Goal: Check status: Check status

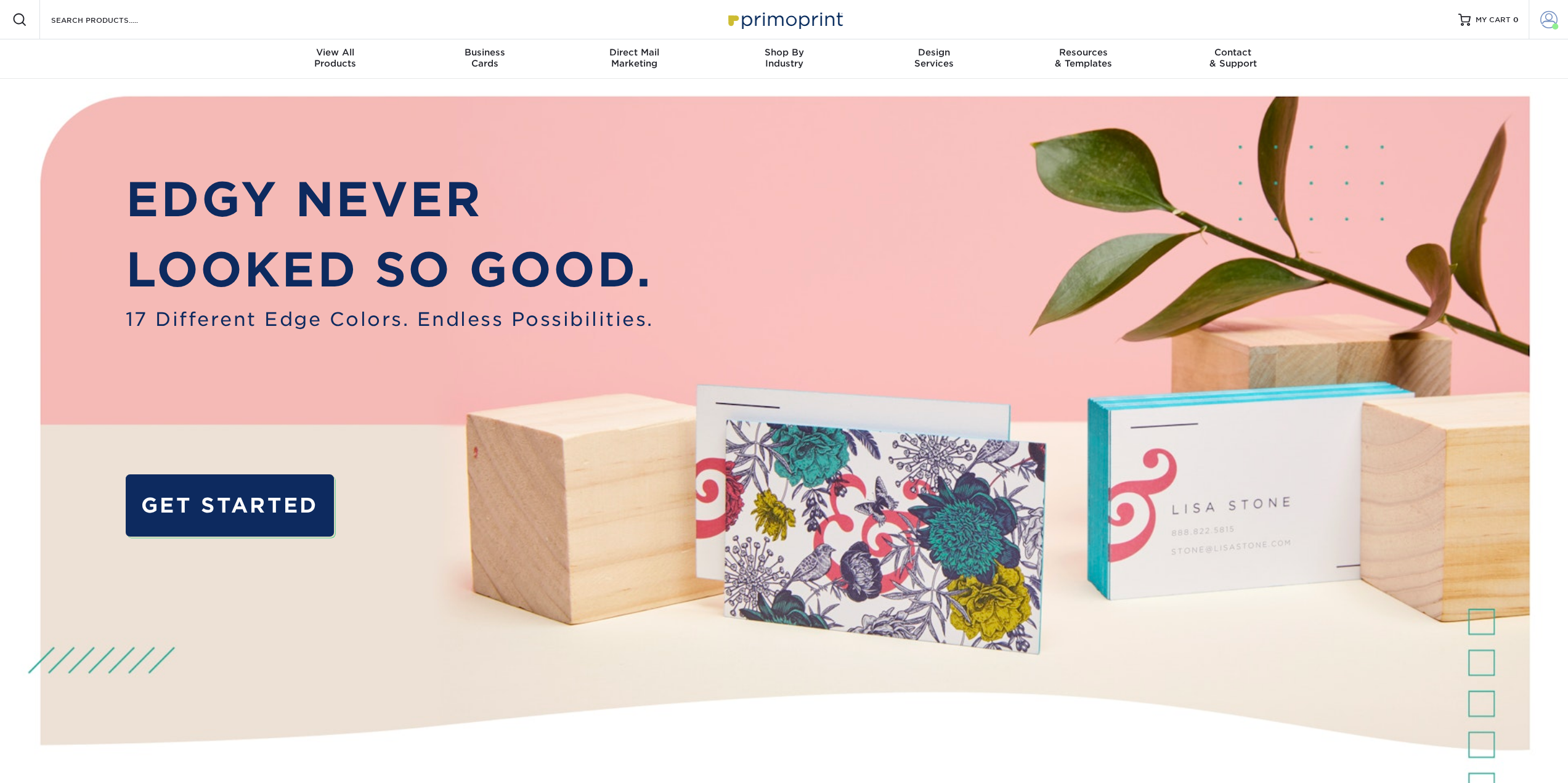
click at [1550, 15] on span at bounding box center [1548, 19] width 17 height 17
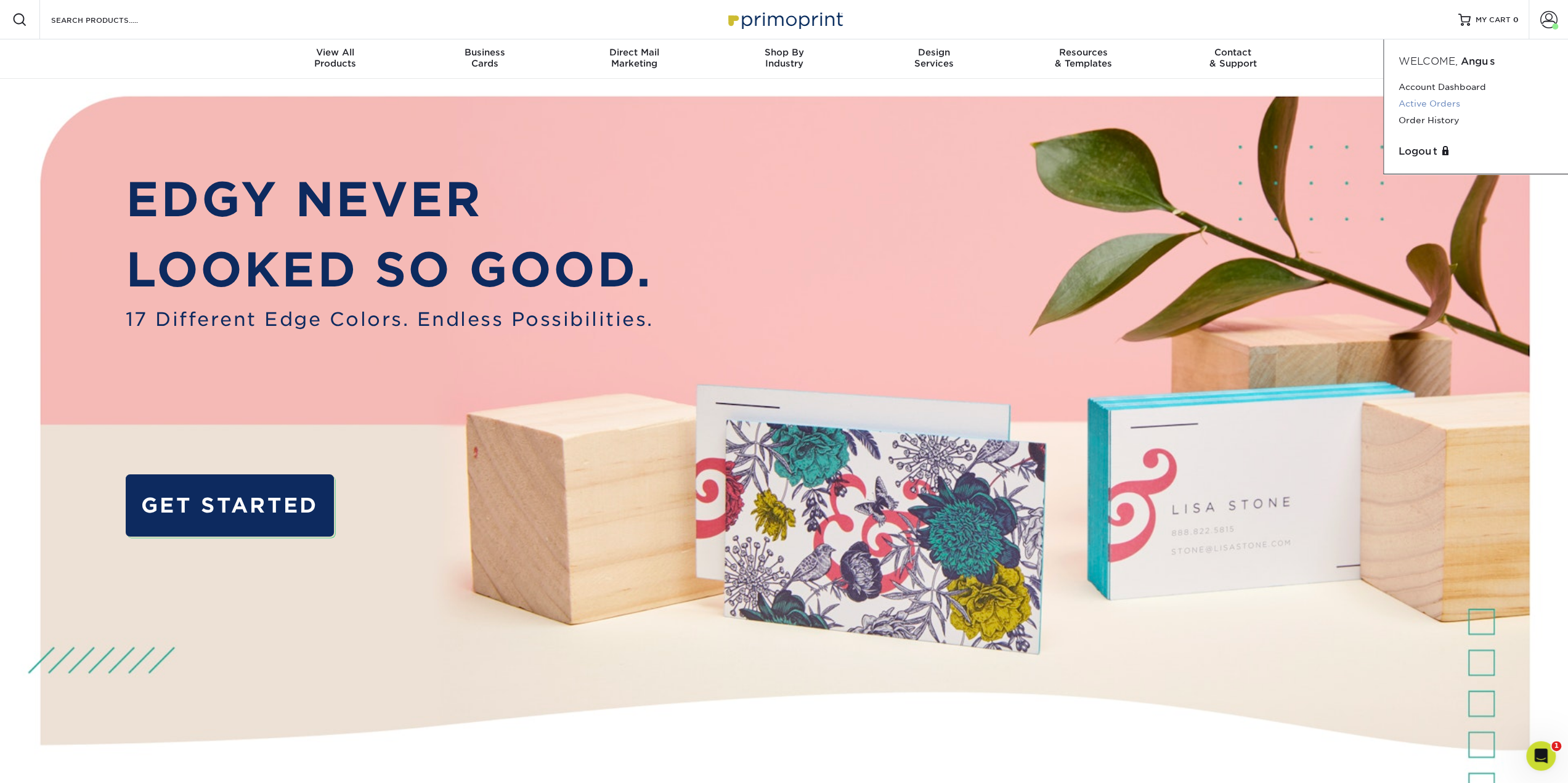
click at [1430, 100] on link "Active Orders" at bounding box center [1476, 103] width 155 height 16
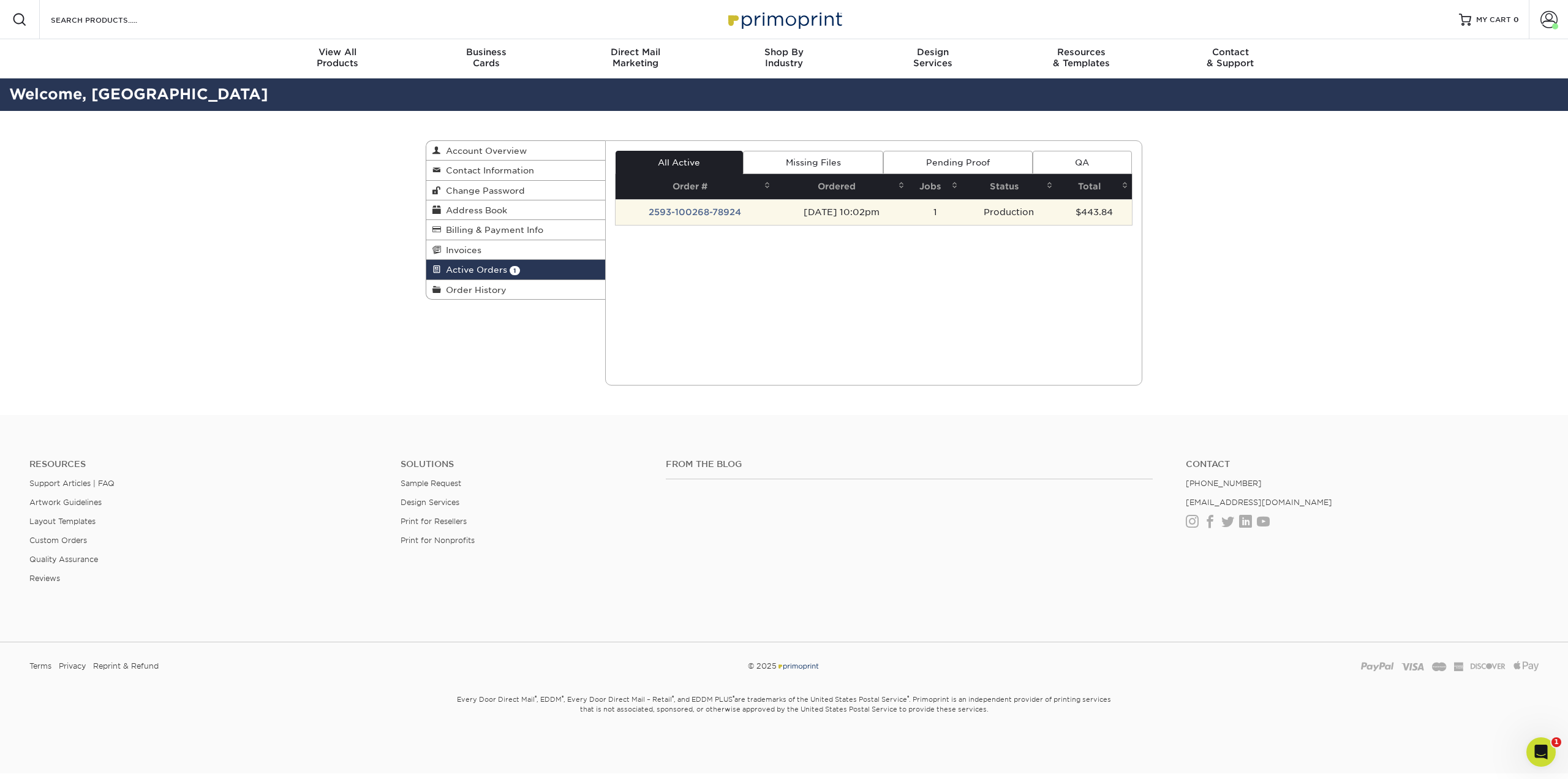
click at [679, 212] on td "2593-100268-78924" at bounding box center [695, 212] width 159 height 26
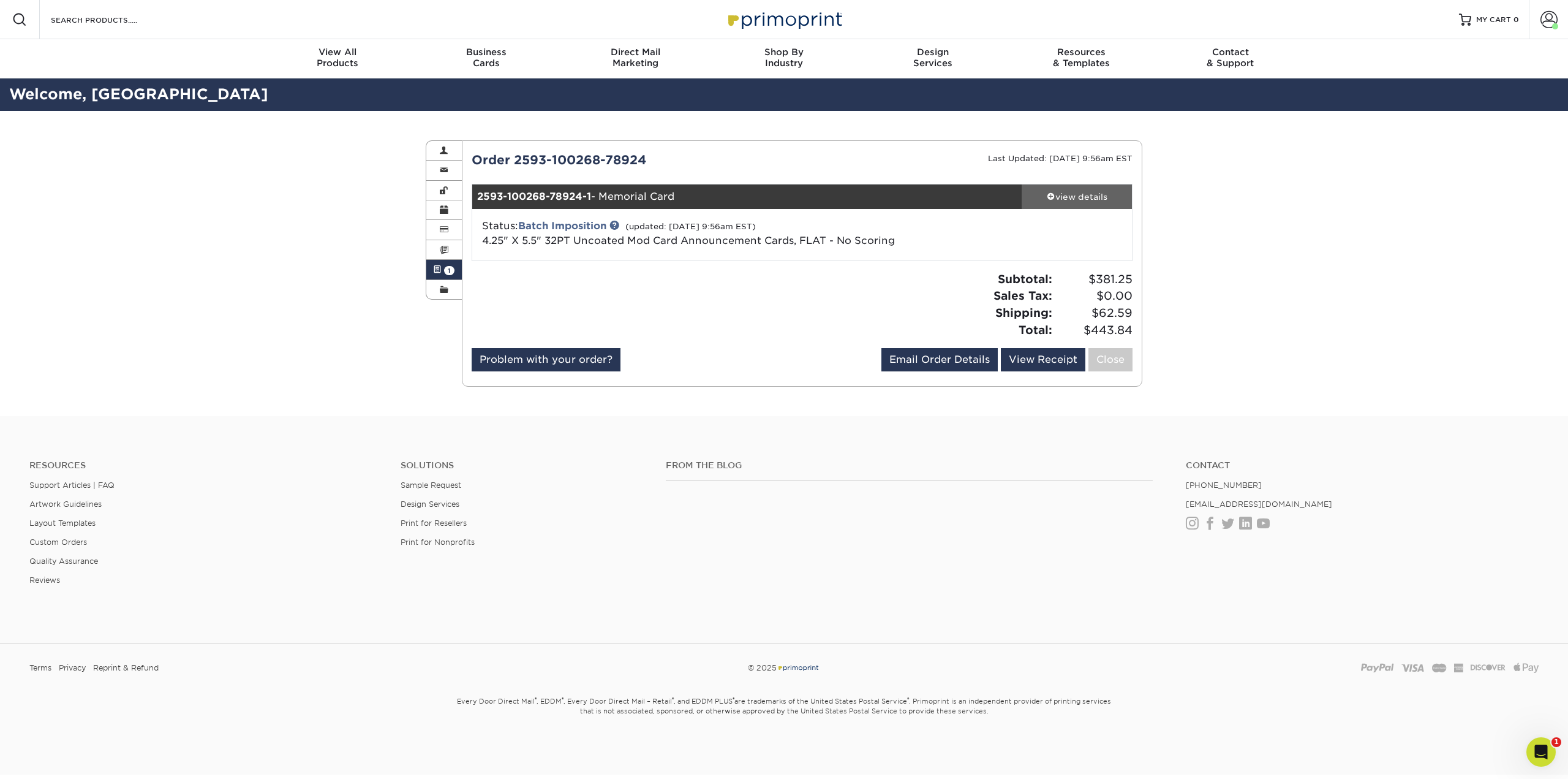
click at [1054, 195] on div "view details" at bounding box center [1077, 197] width 110 height 13
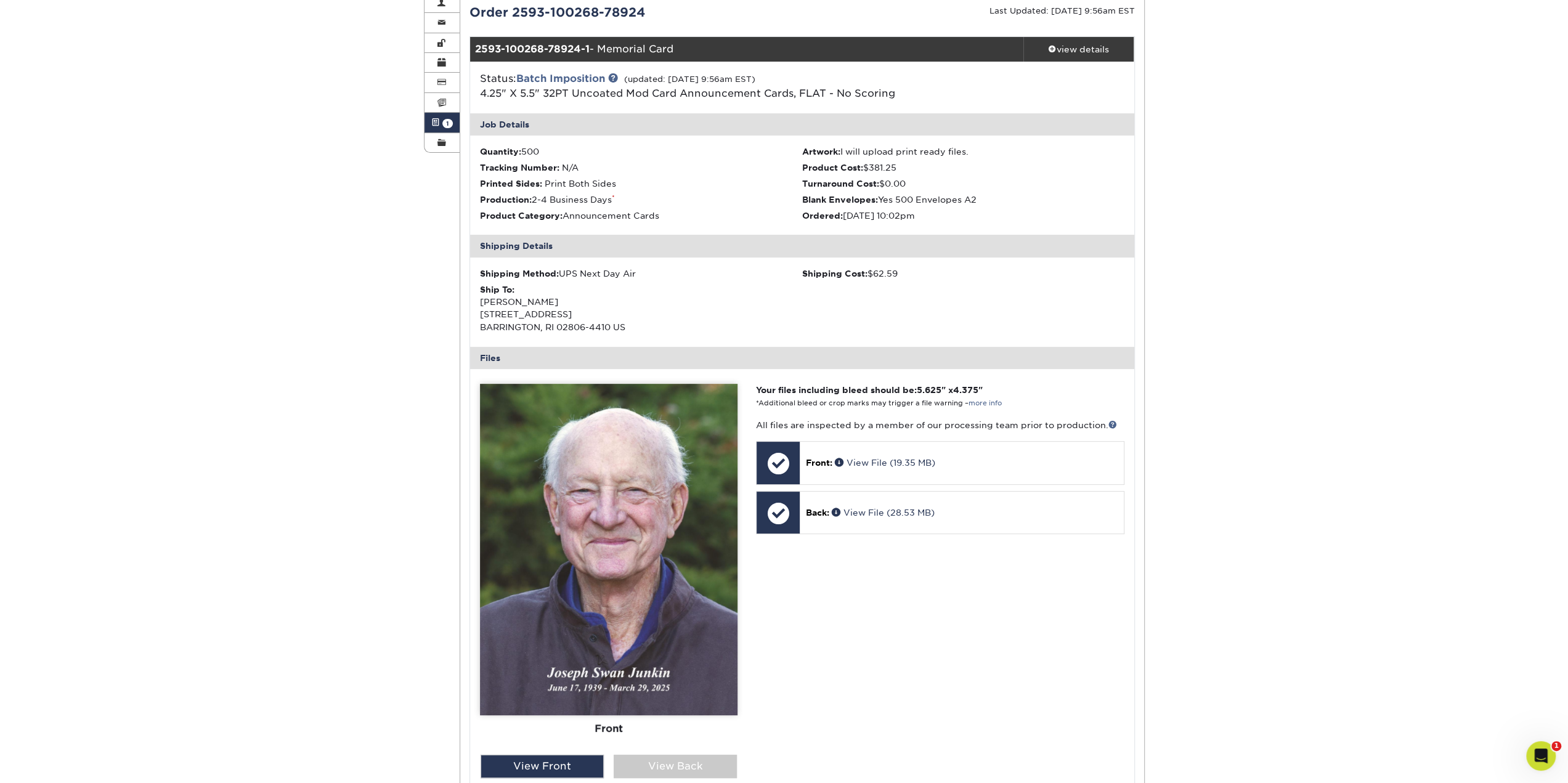
scroll to position [62, 0]
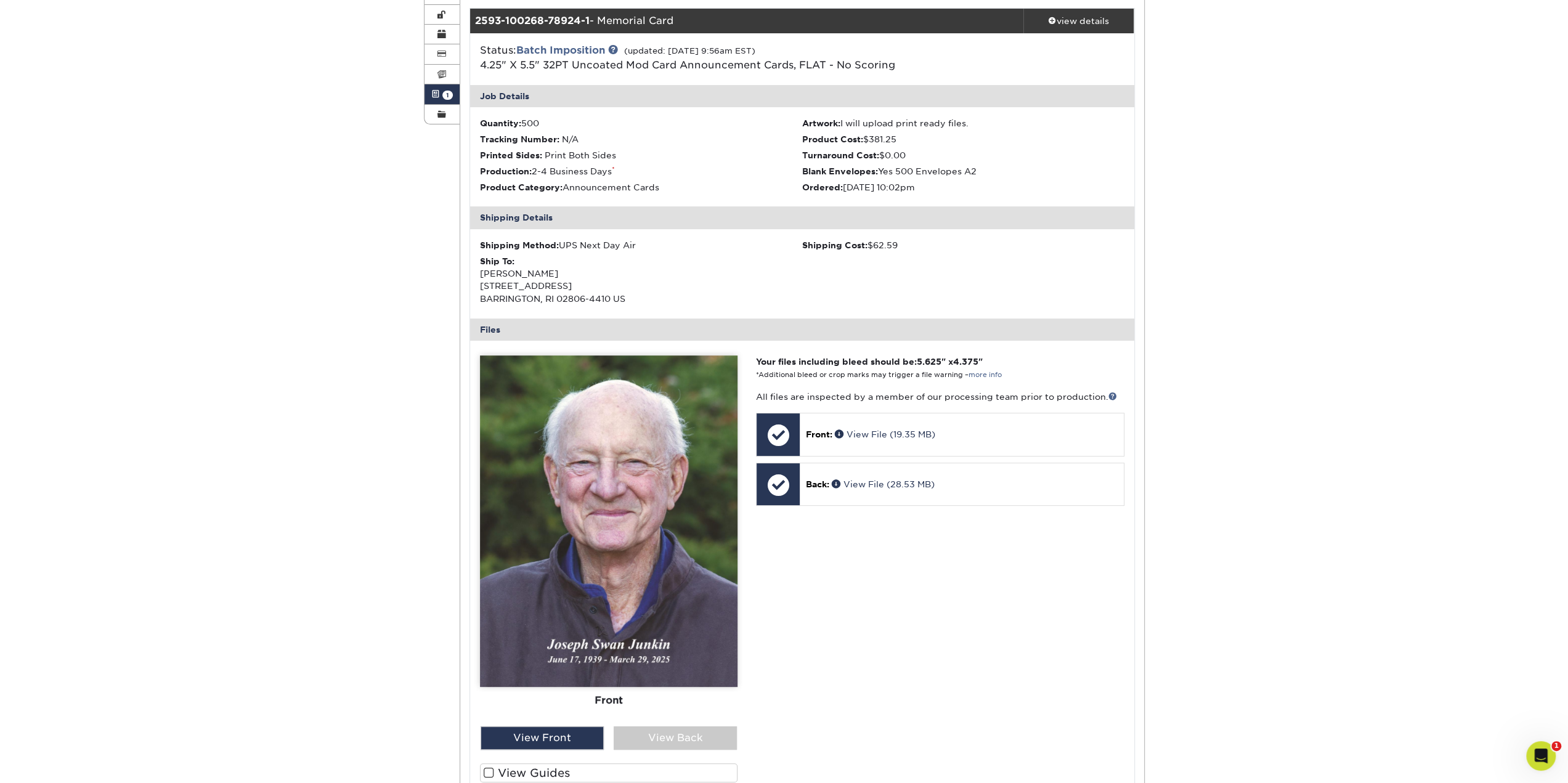
drag, startPoint x: 1182, startPoint y: 273, endPoint x: 1170, endPoint y: 351, distance: 78.9
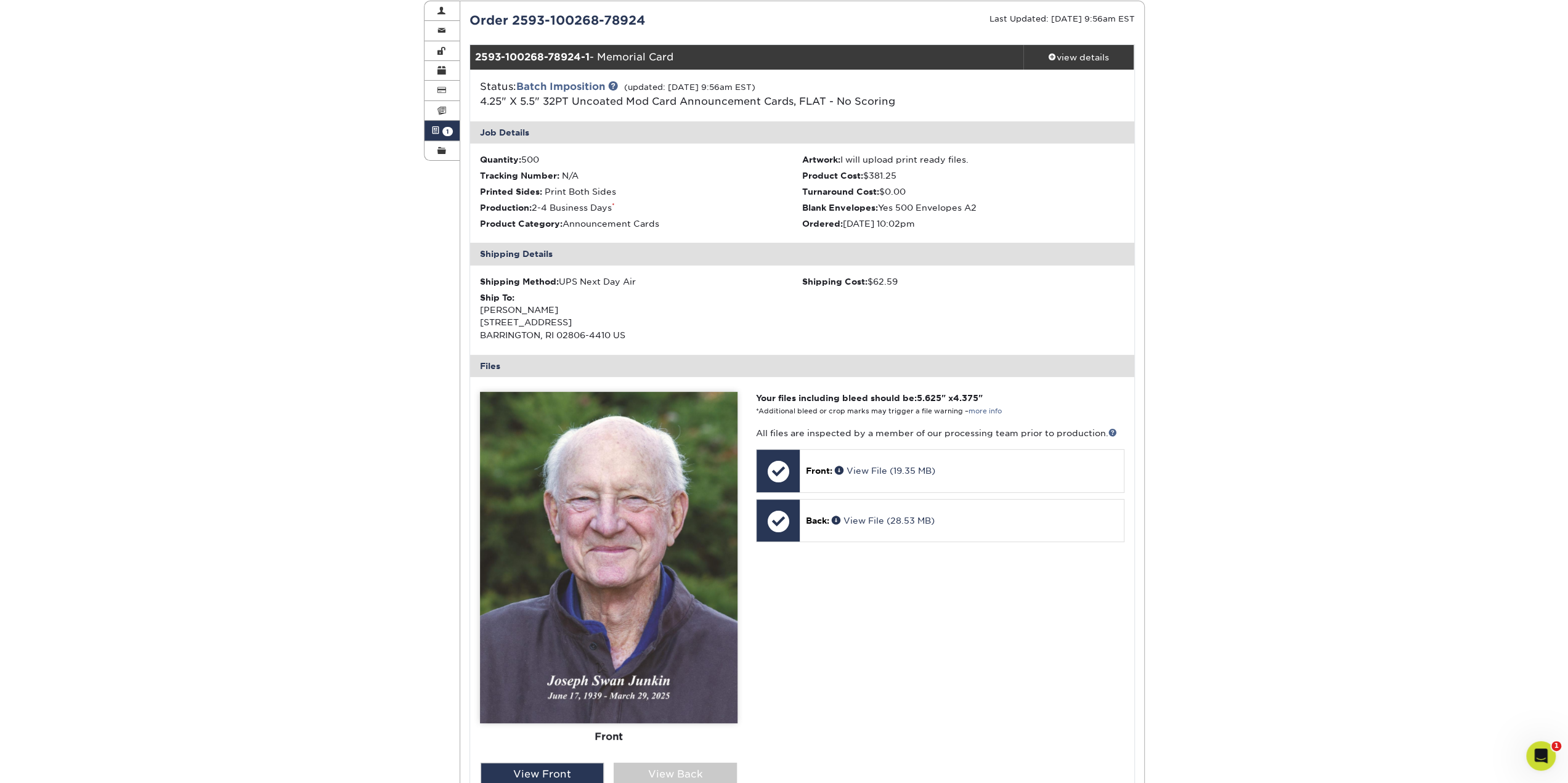
drag, startPoint x: 1162, startPoint y: 329, endPoint x: 1133, endPoint y: 252, distance: 82.3
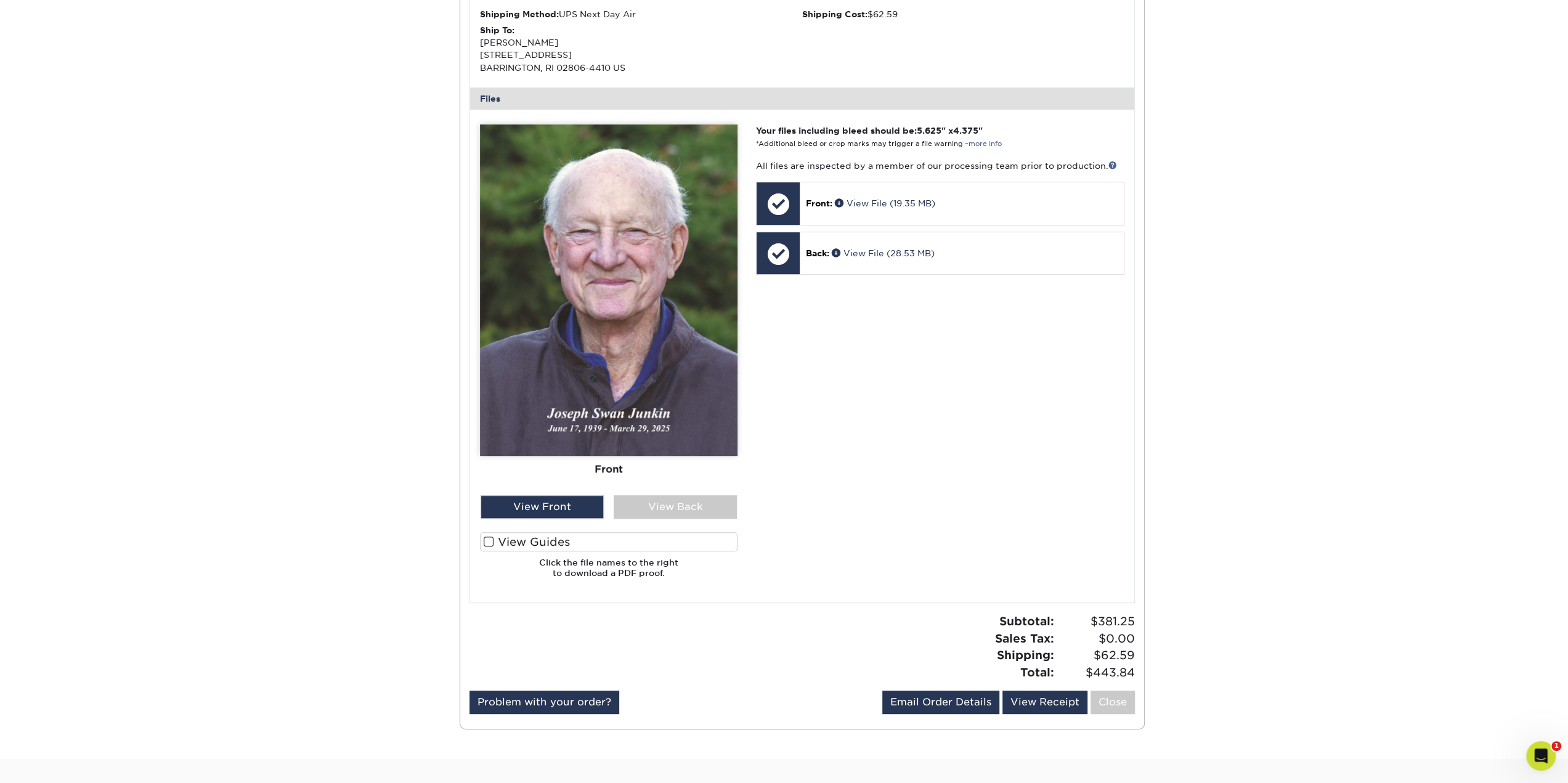
scroll to position [389, 0]
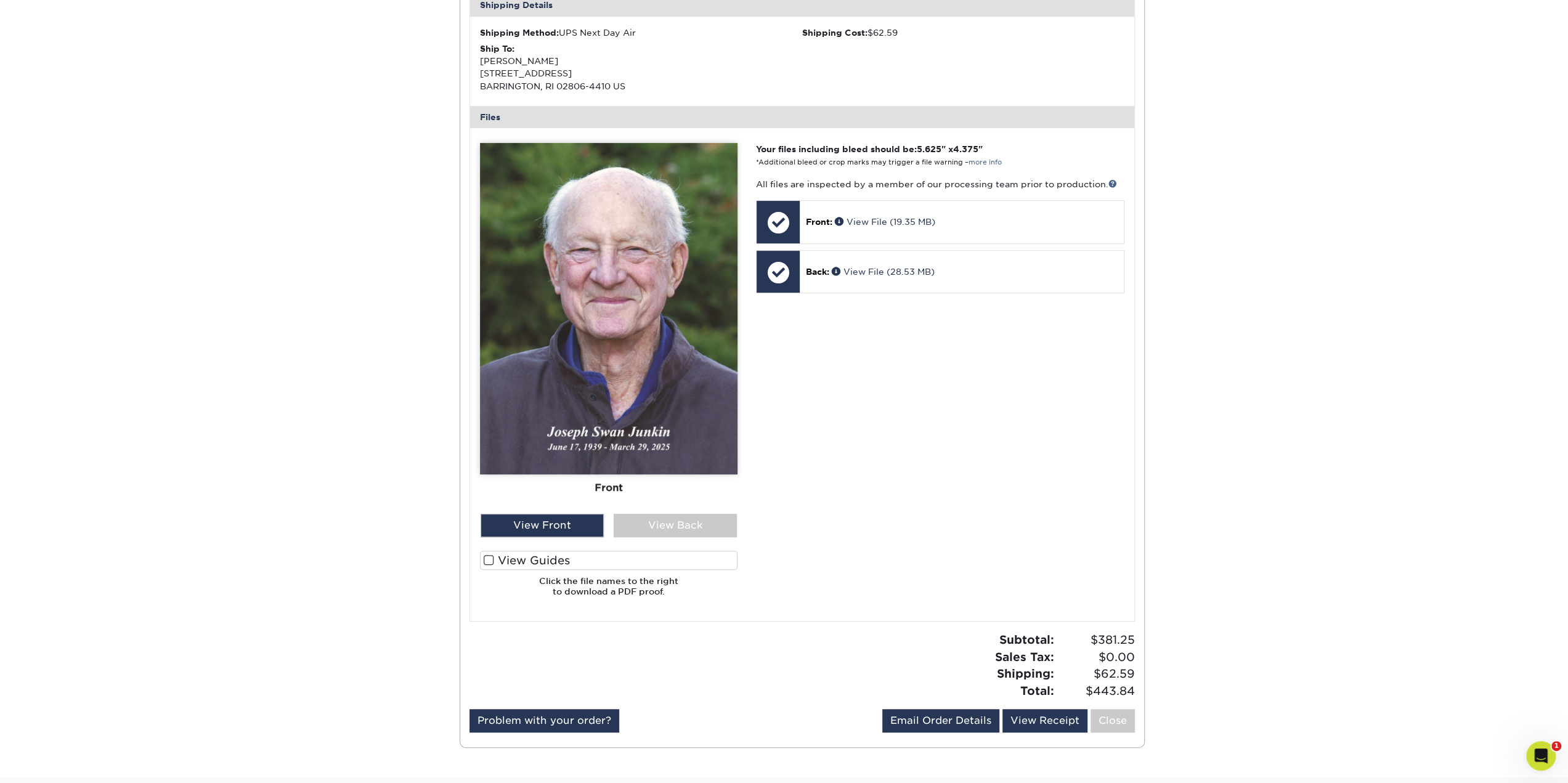
click at [636, 510] on div "Front Back" at bounding box center [608, 329] width 257 height 371
click at [646, 516] on div "View Back" at bounding box center [675, 526] width 123 height 24
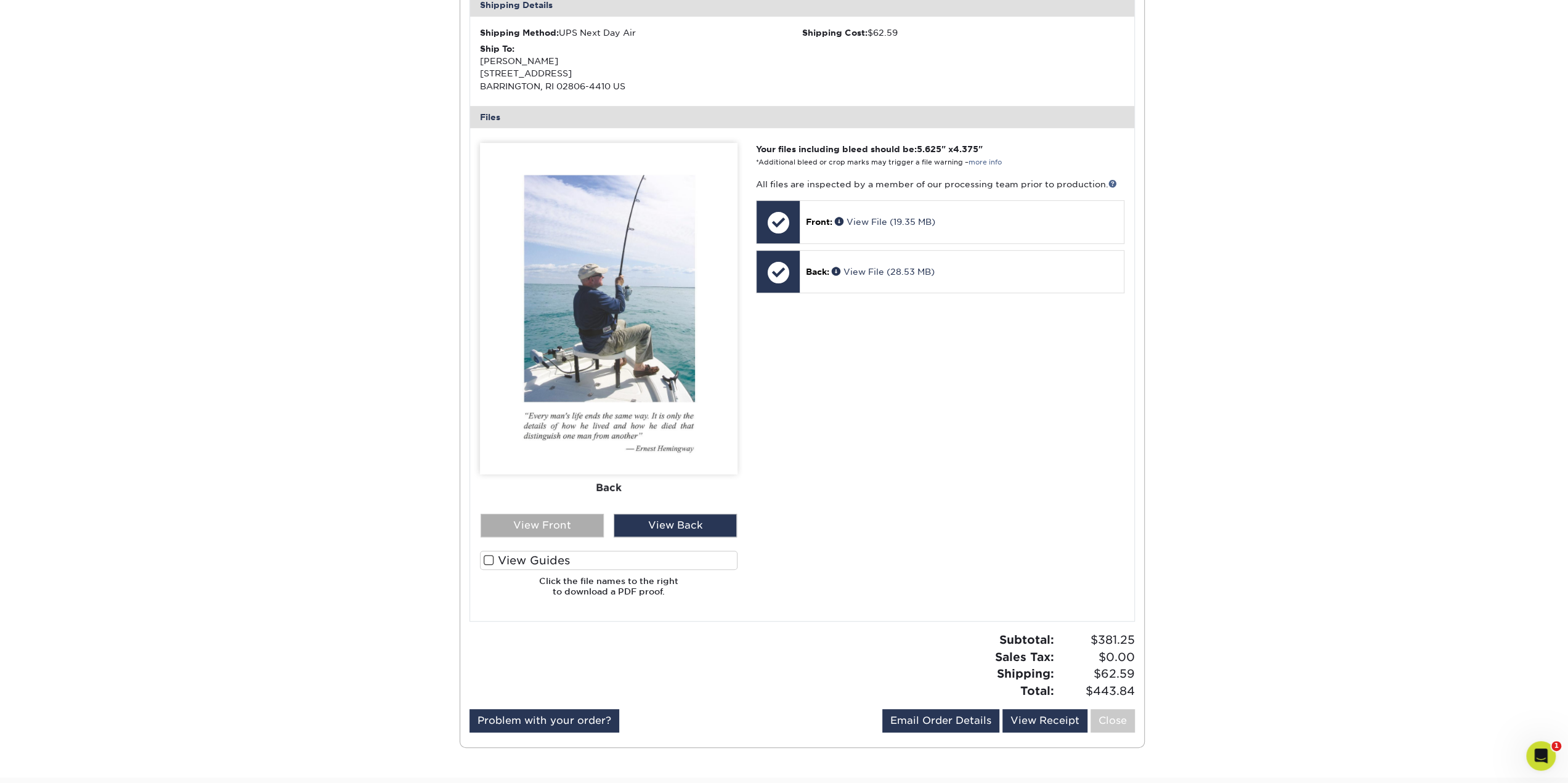
click at [567, 528] on div "View Front" at bounding box center [542, 526] width 123 height 24
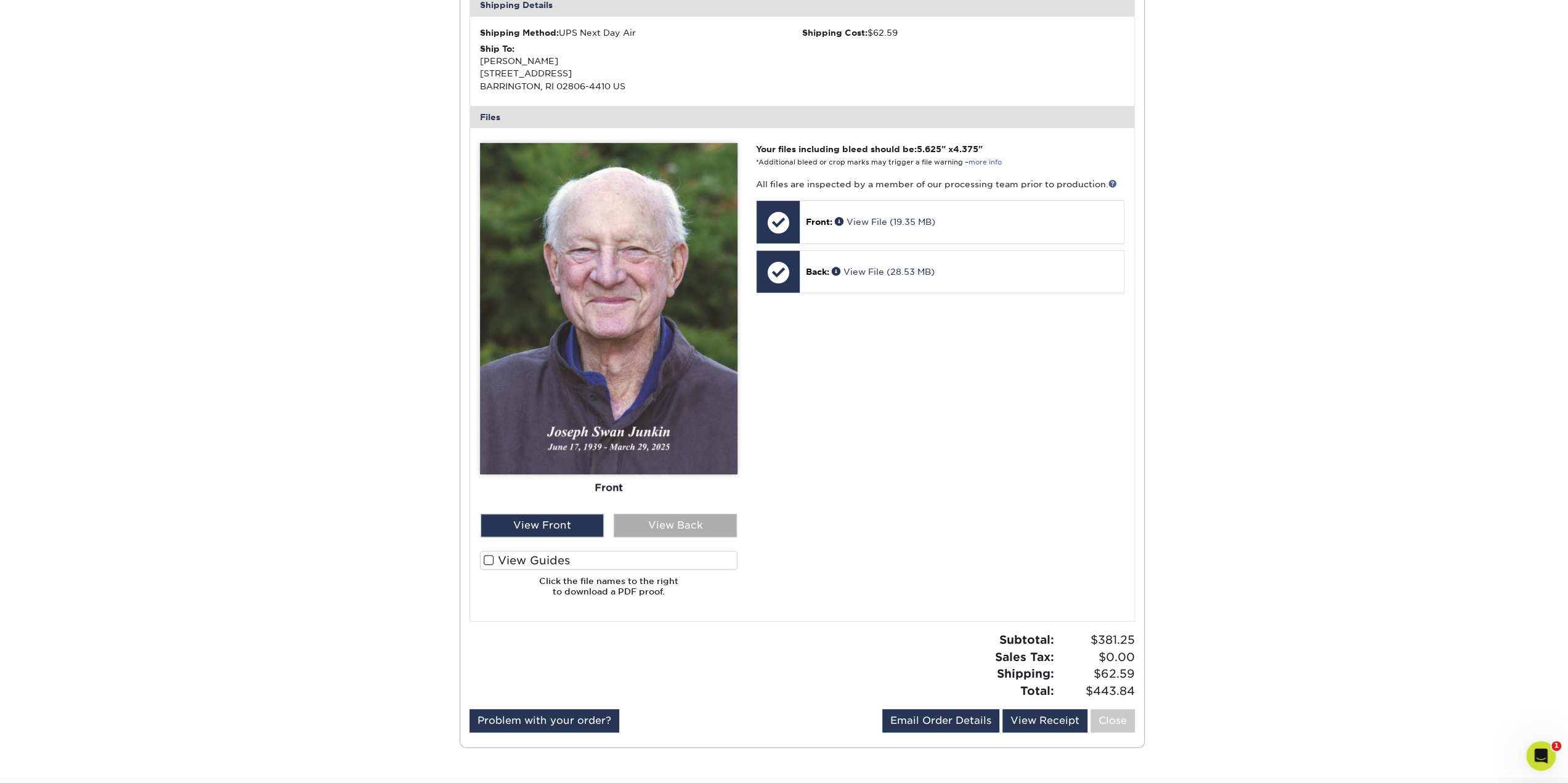
click at [667, 529] on div "View Back" at bounding box center [675, 526] width 123 height 24
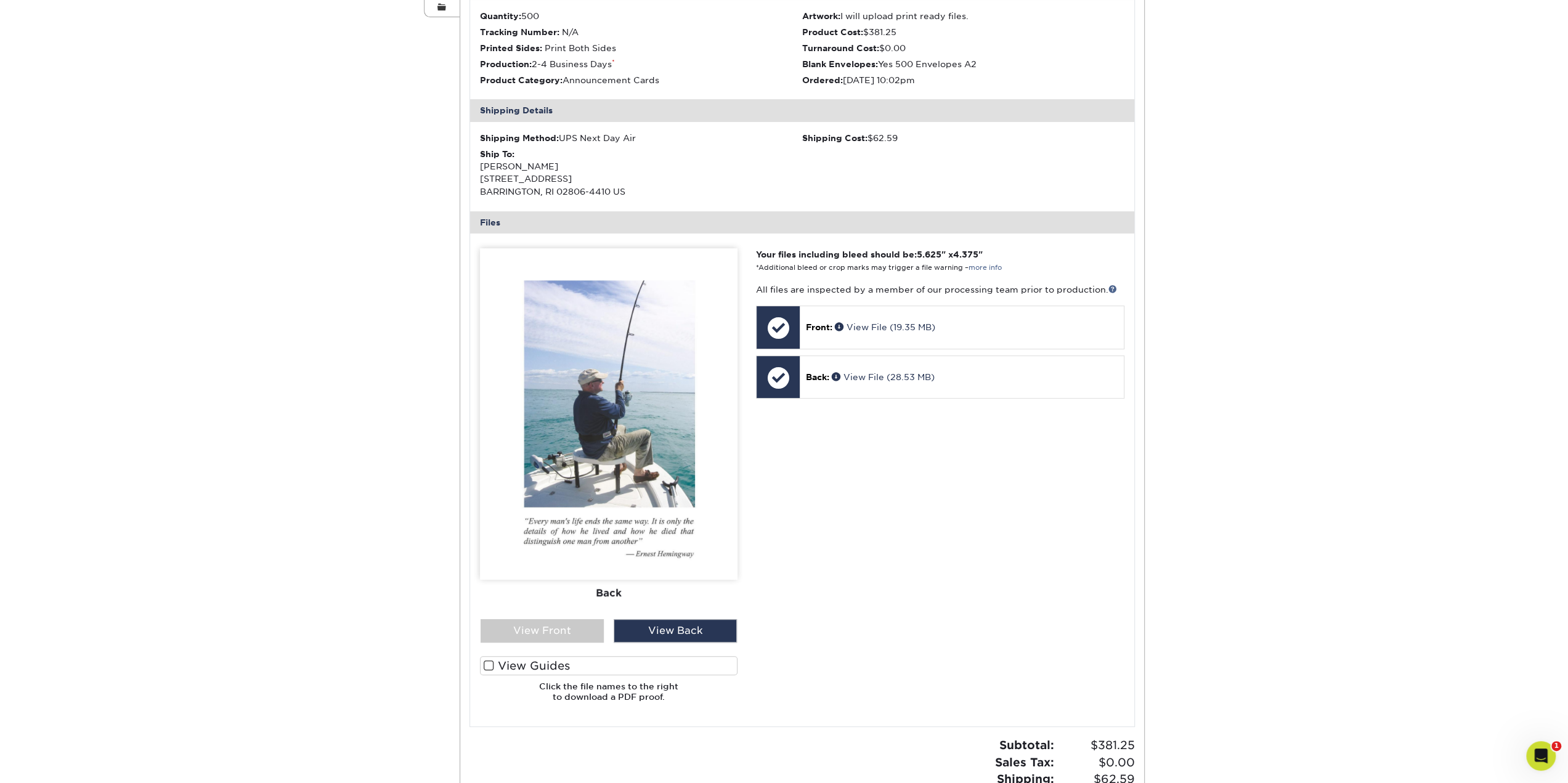
scroll to position [252, 0]
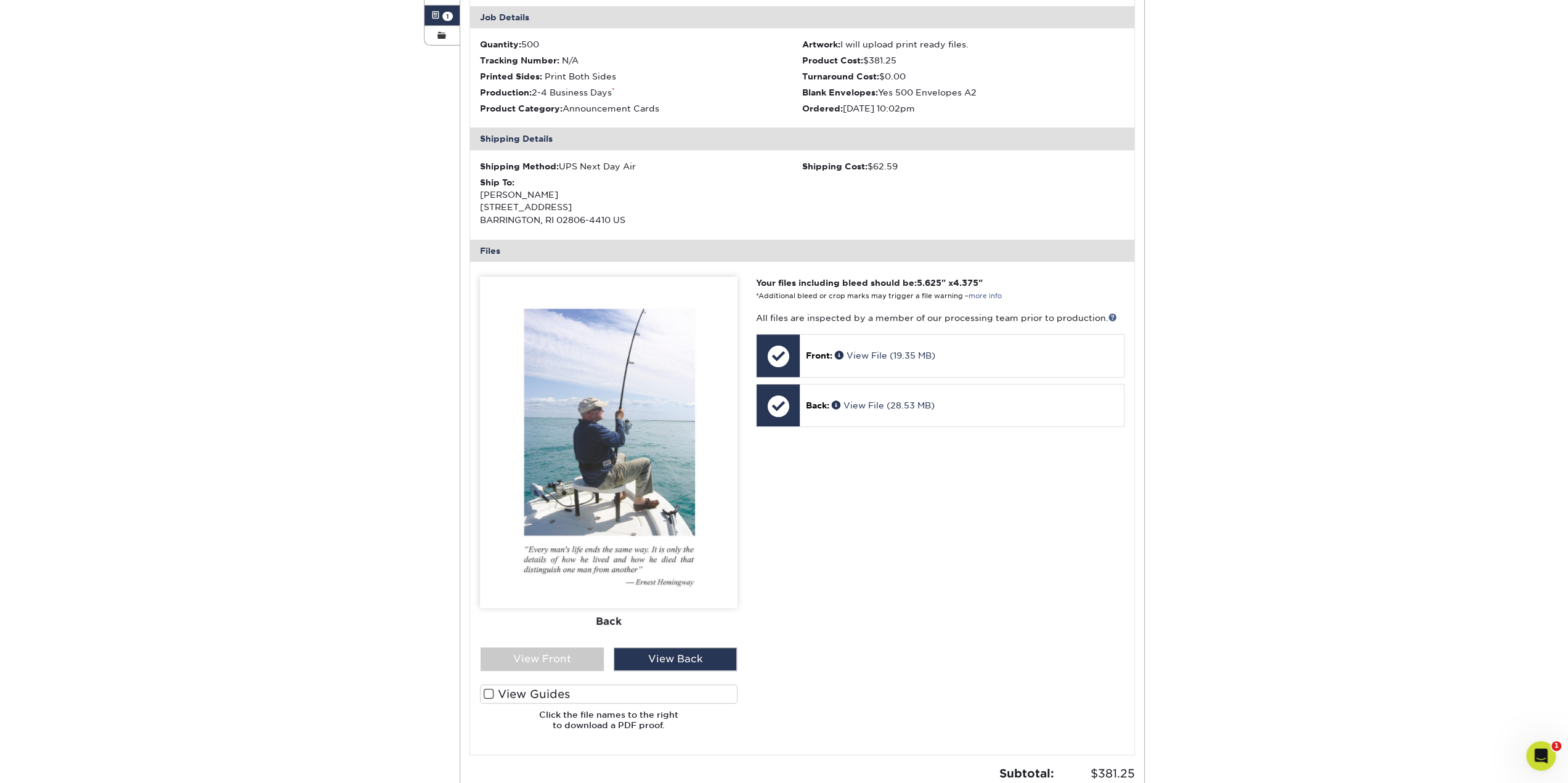
drag, startPoint x: 340, startPoint y: 525, endPoint x: 330, endPoint y: 468, distance: 57.9
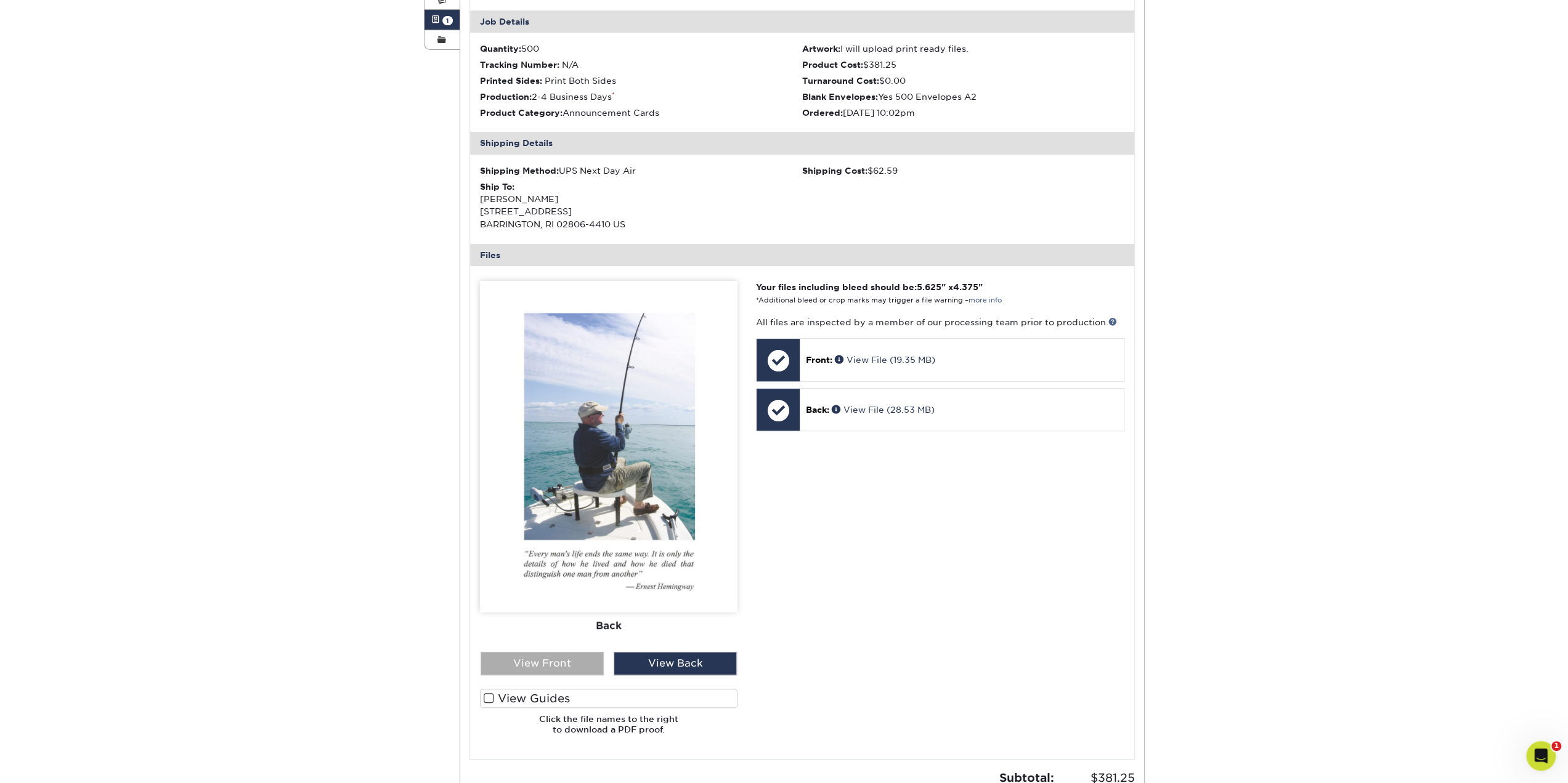
click at [542, 661] on div "View Front" at bounding box center [542, 664] width 123 height 24
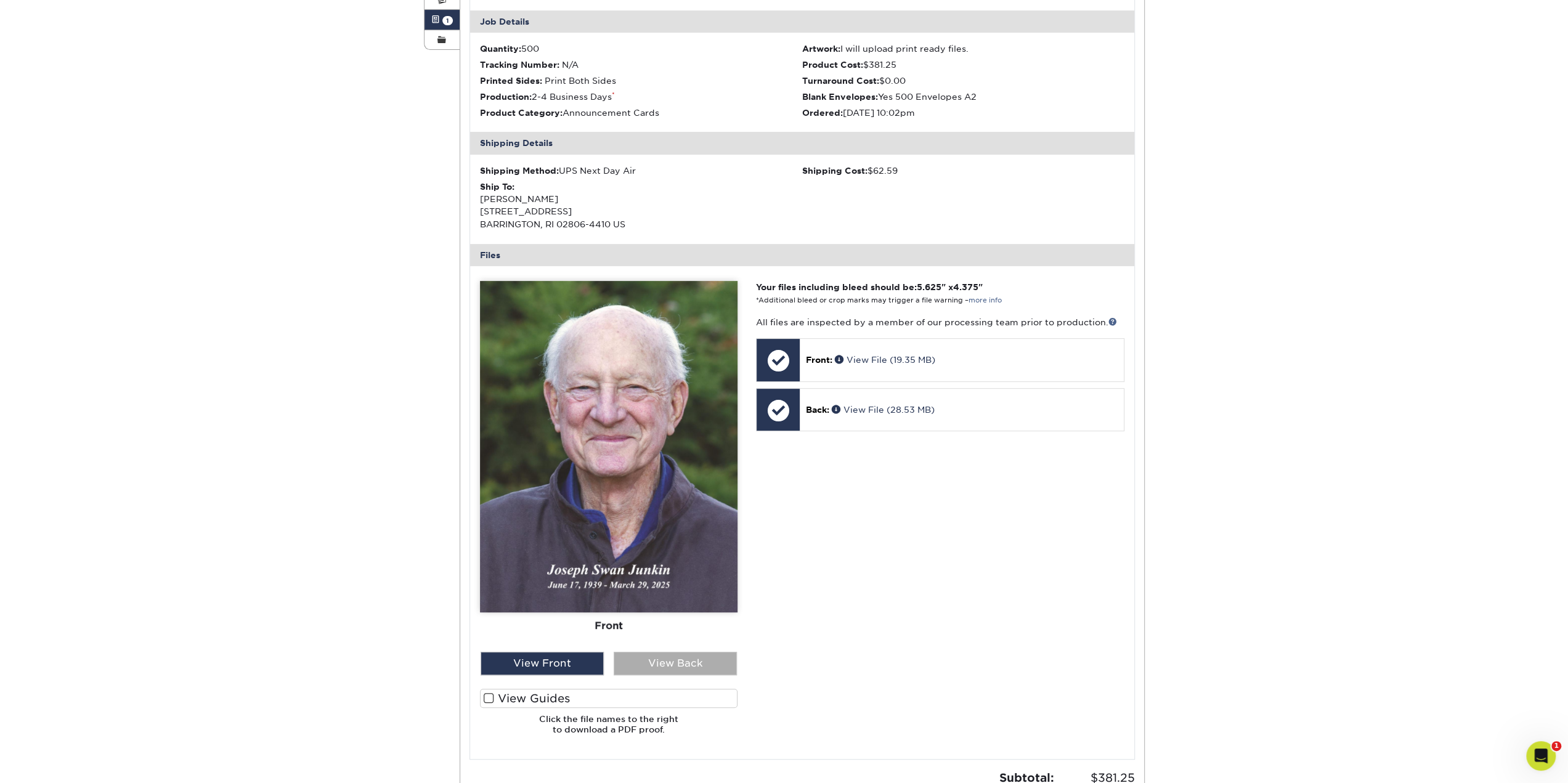
click at [659, 664] on div "View Back" at bounding box center [675, 664] width 123 height 24
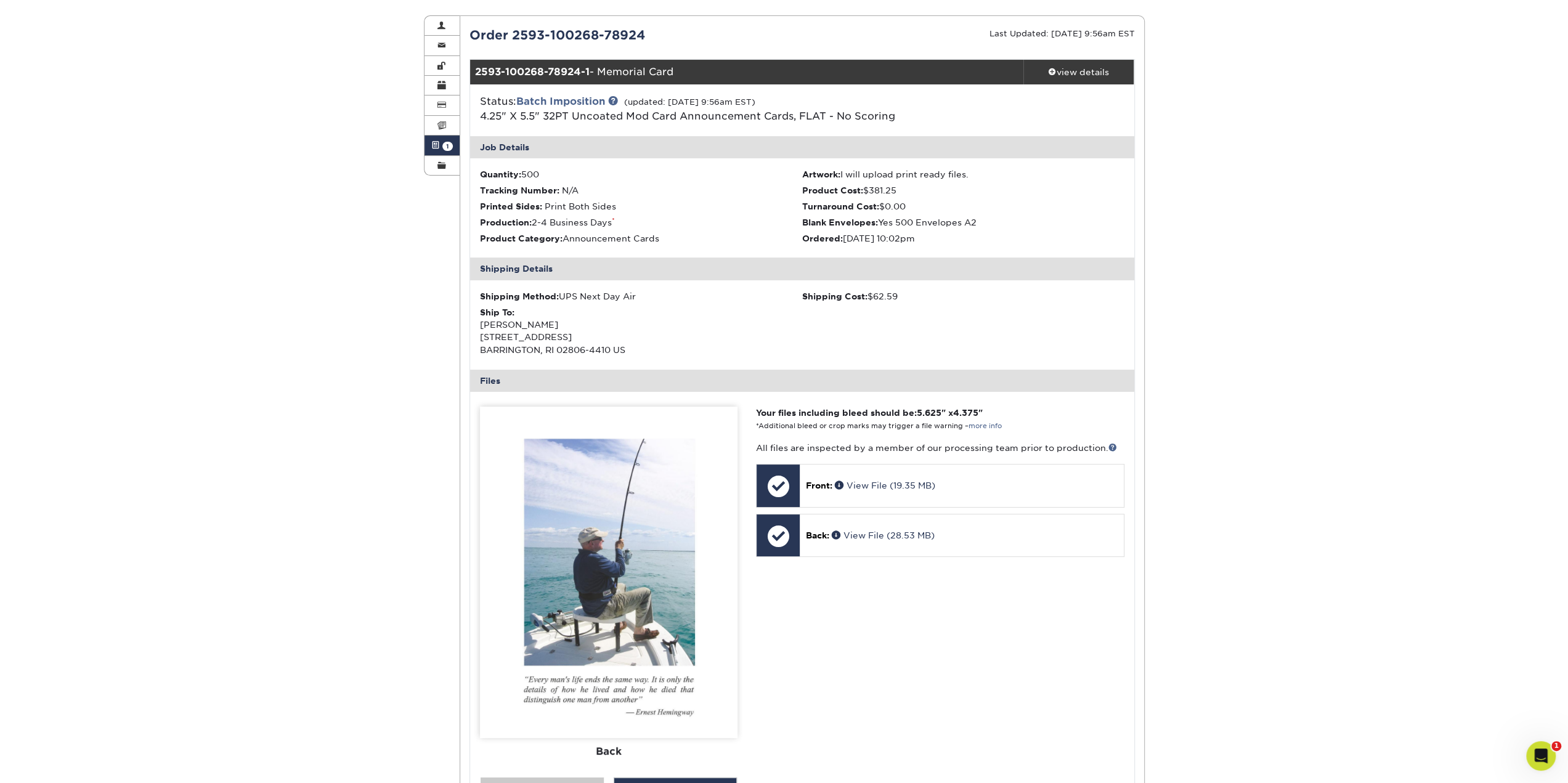
scroll to position [0, 0]
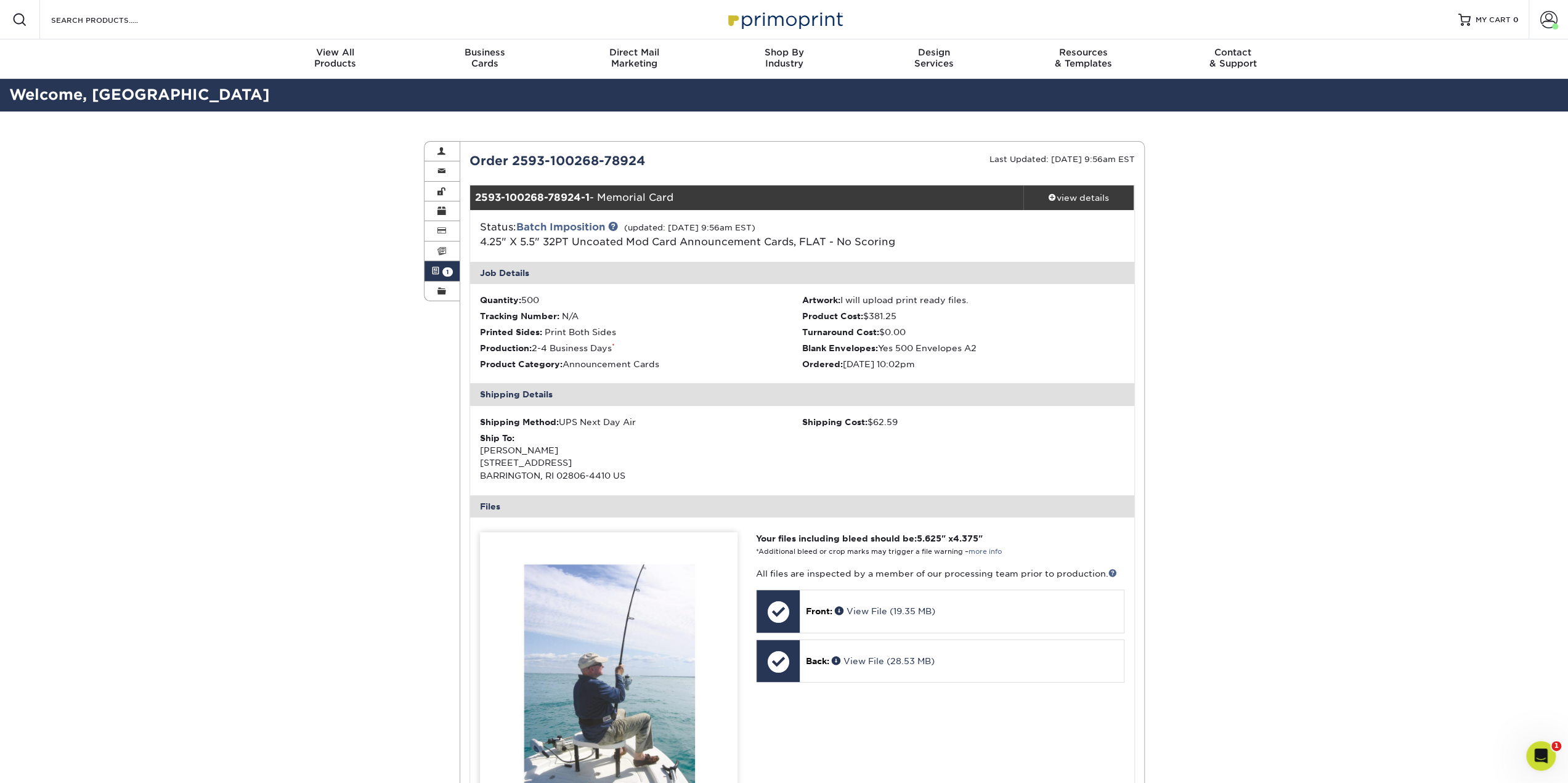
drag, startPoint x: 1300, startPoint y: 595, endPoint x: 1218, endPoint y: 353, distance: 255.5
click at [886, 660] on link "View File (28.53 MB)" at bounding box center [884, 661] width 103 height 10
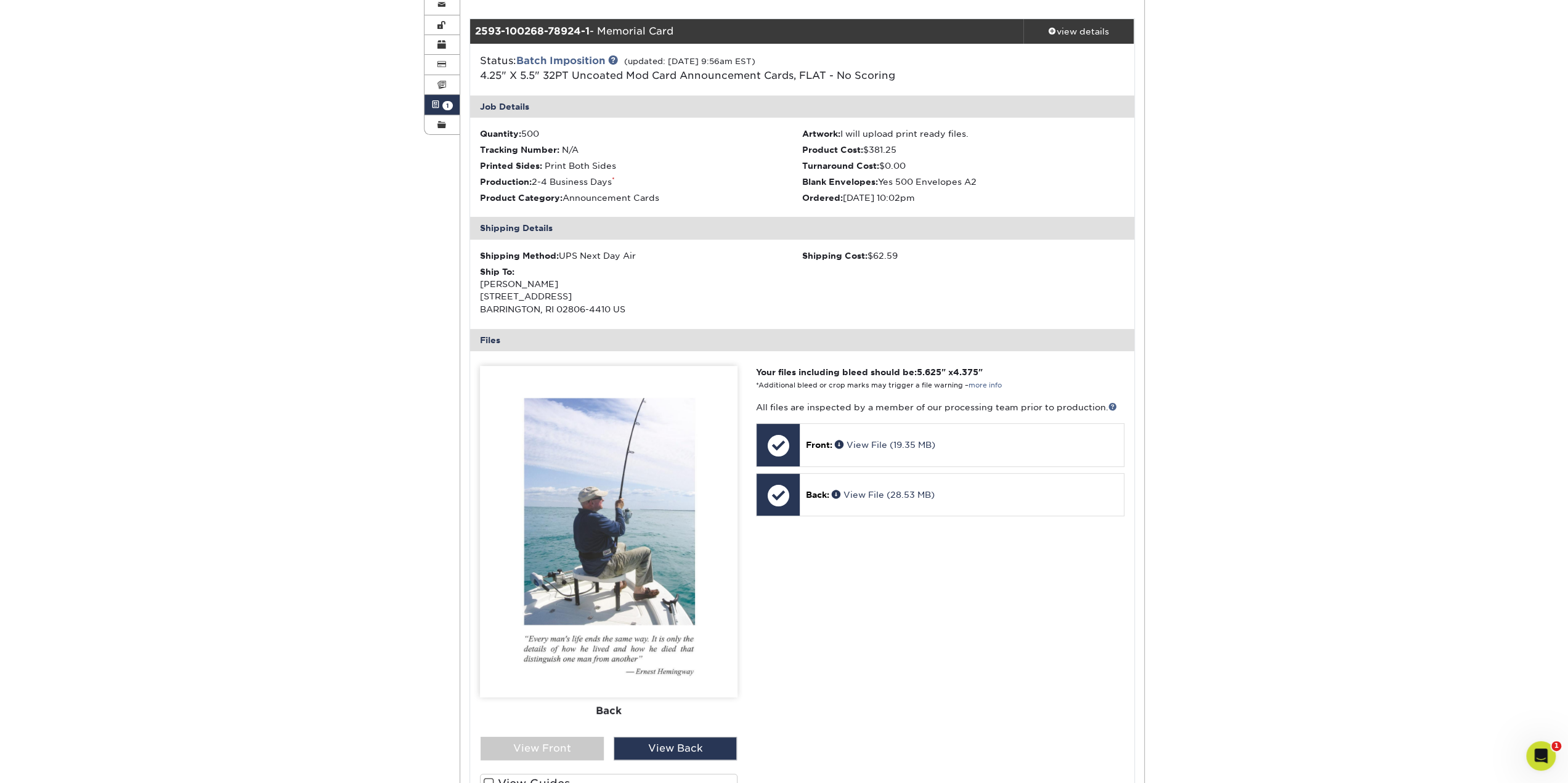
scroll to position [308, 0]
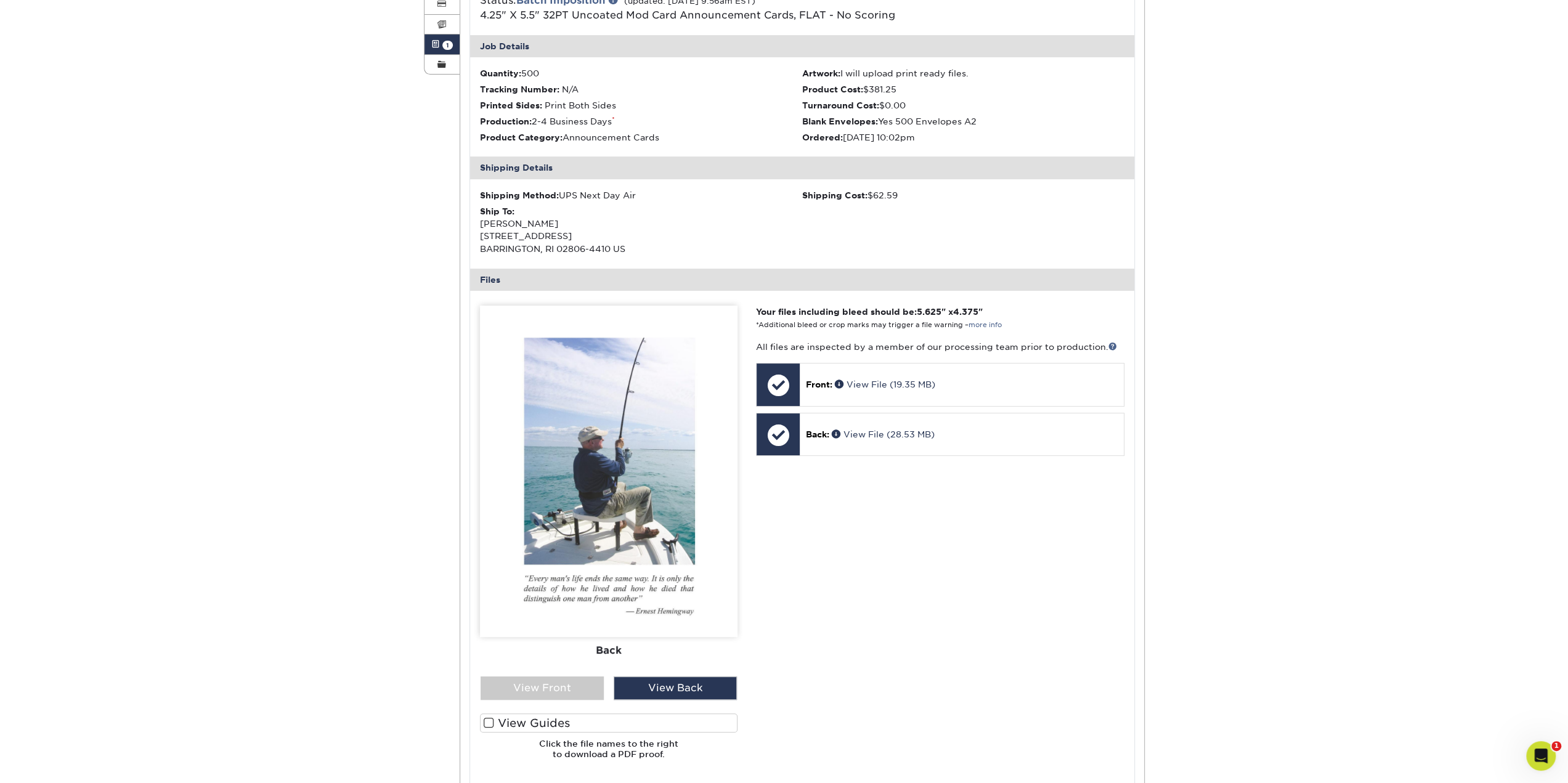
drag, startPoint x: 1320, startPoint y: 607, endPoint x: 1332, endPoint y: 558, distance: 50.4
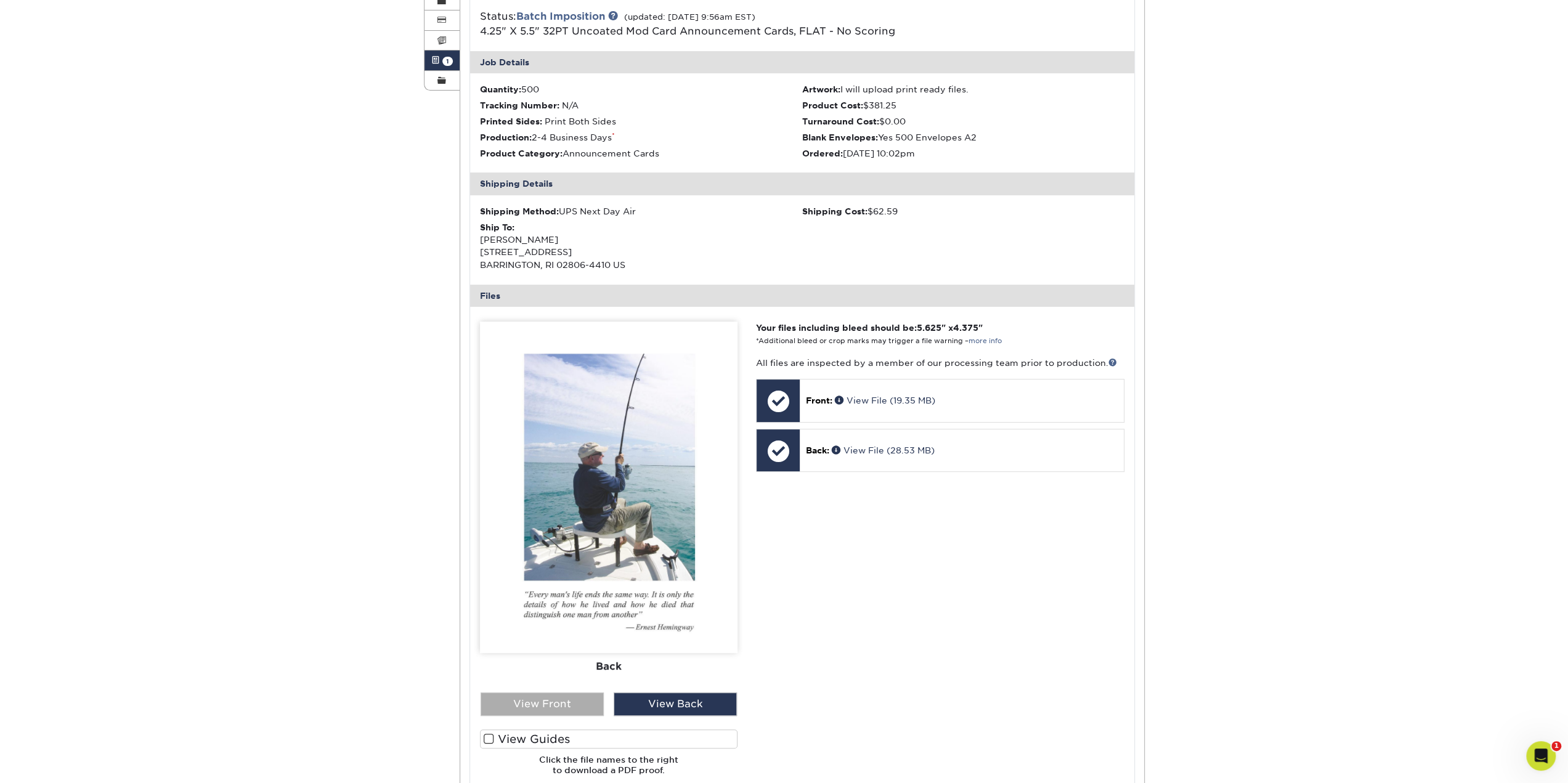
click at [568, 701] on div "View Front" at bounding box center [542, 704] width 123 height 24
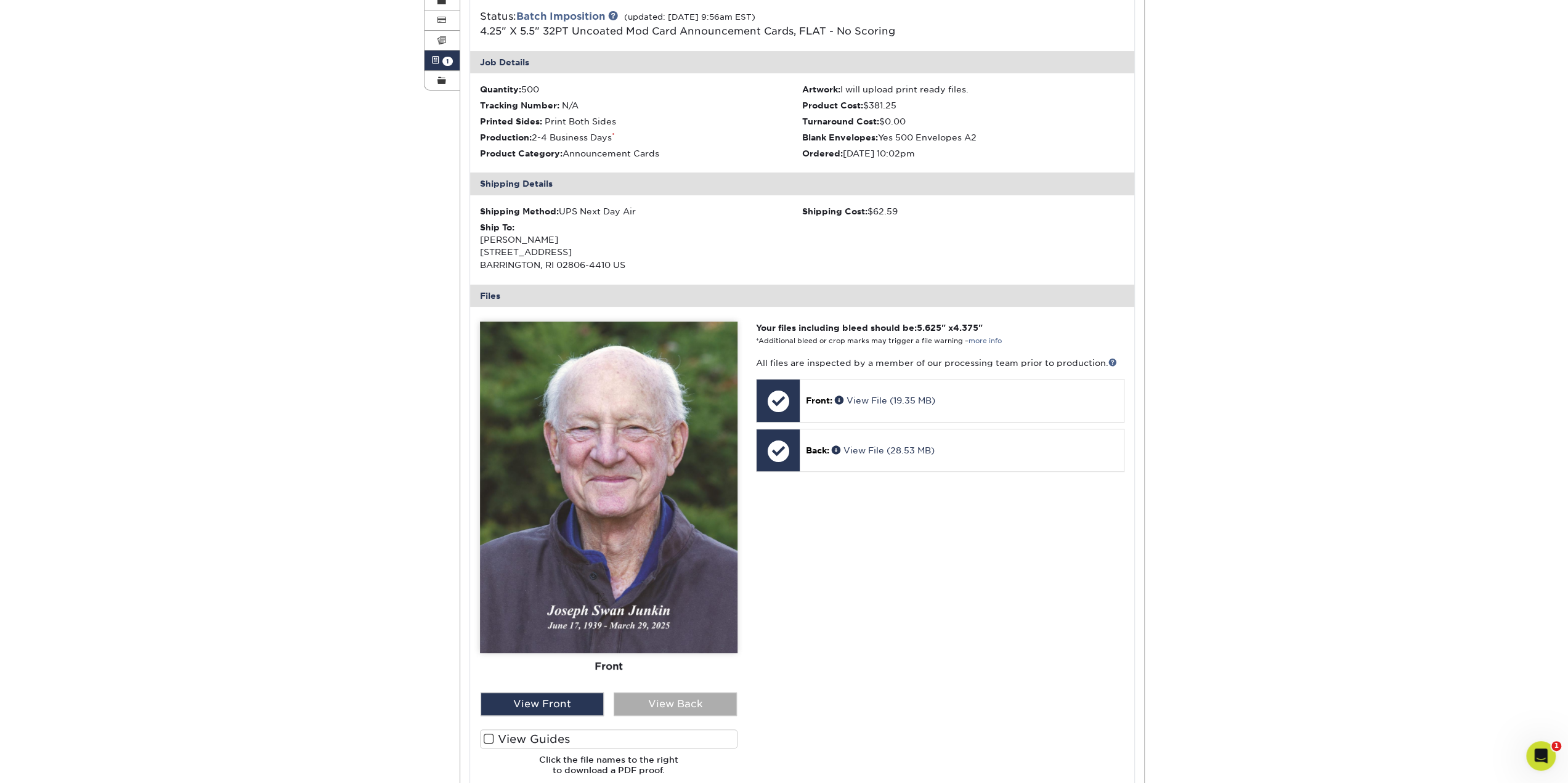
click at [665, 702] on div "View Back" at bounding box center [675, 704] width 123 height 24
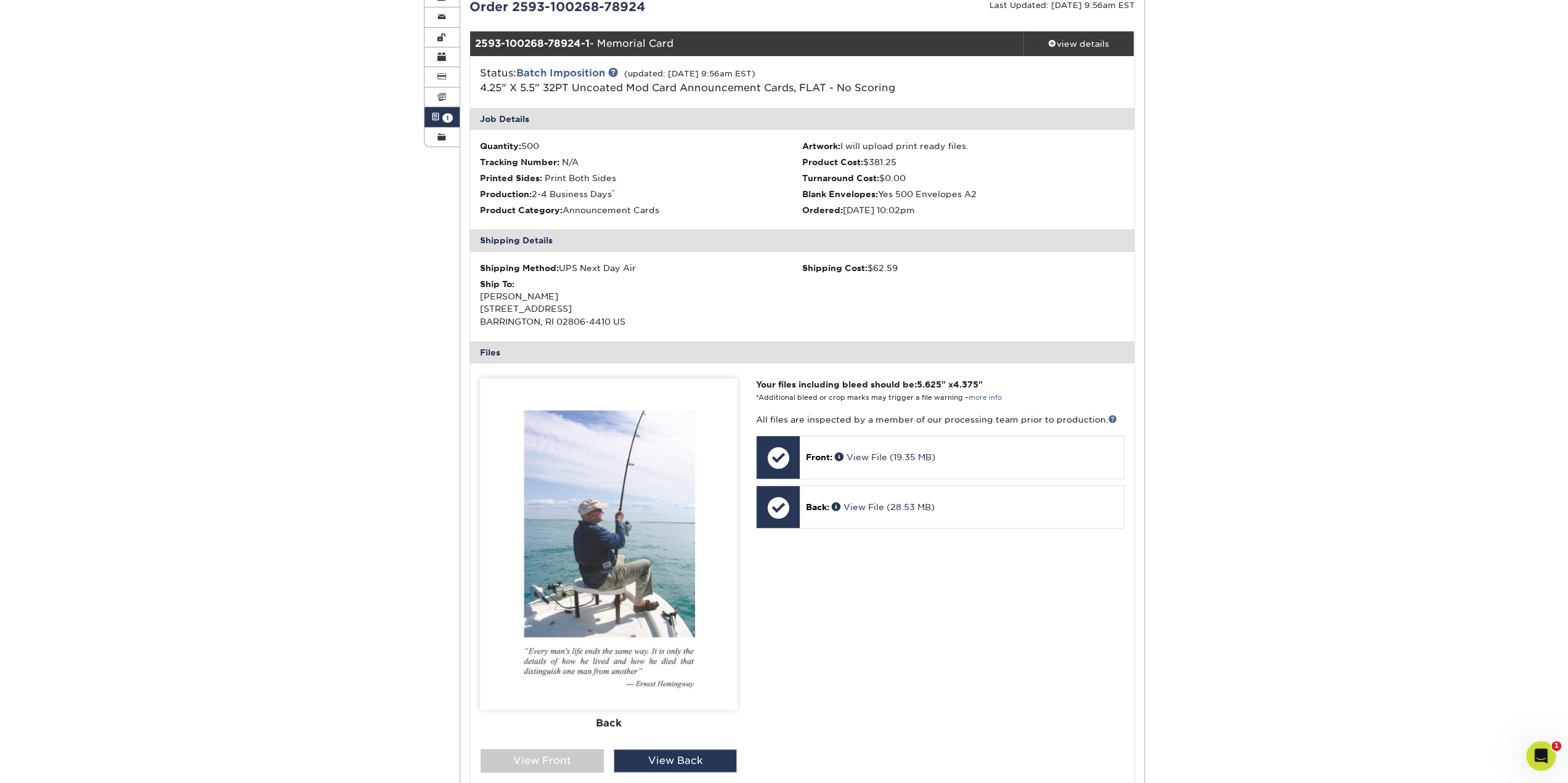
scroll to position [0, 0]
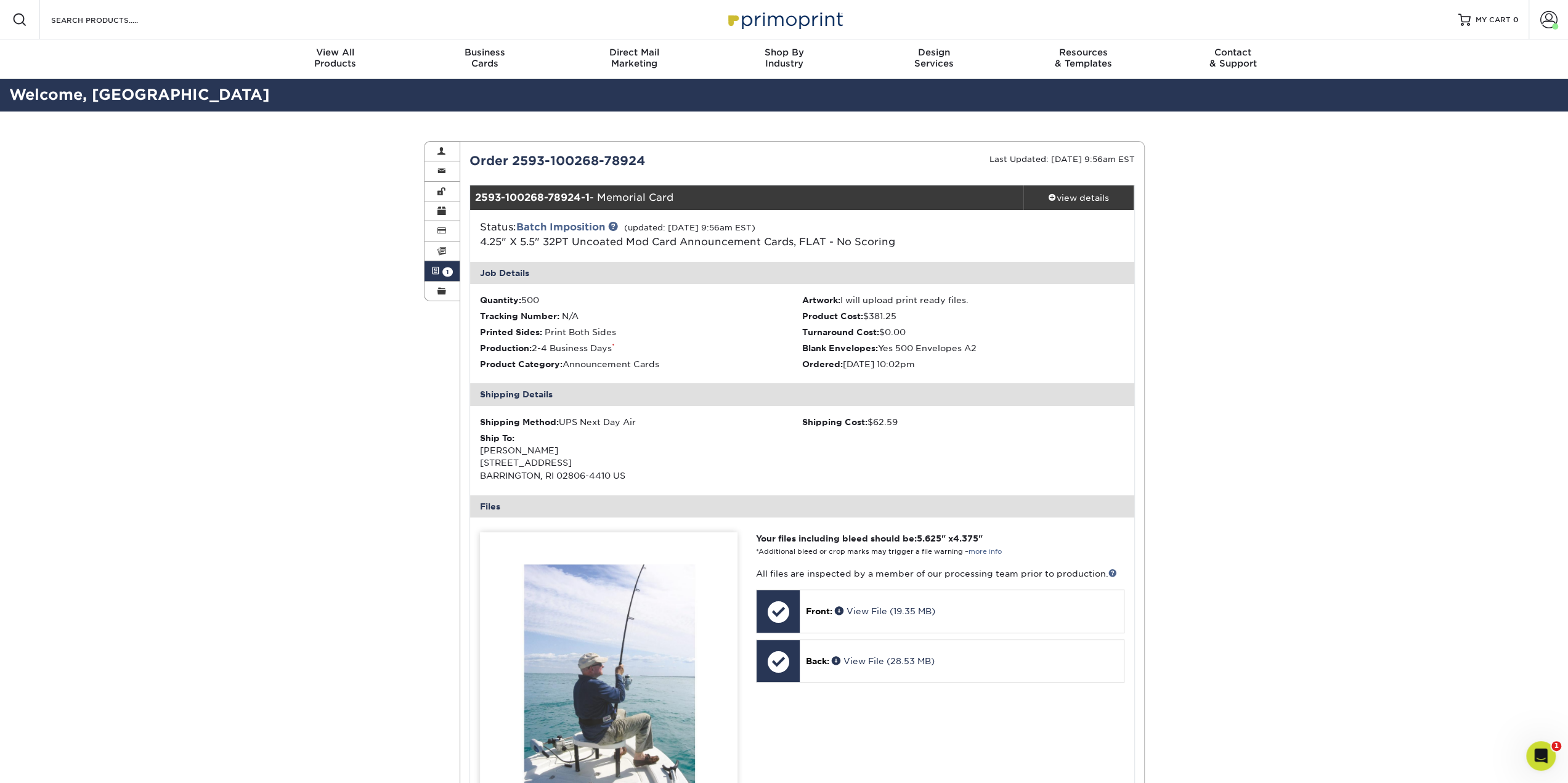
drag, startPoint x: 1426, startPoint y: 538, endPoint x: 1388, endPoint y: 360, distance: 182.0
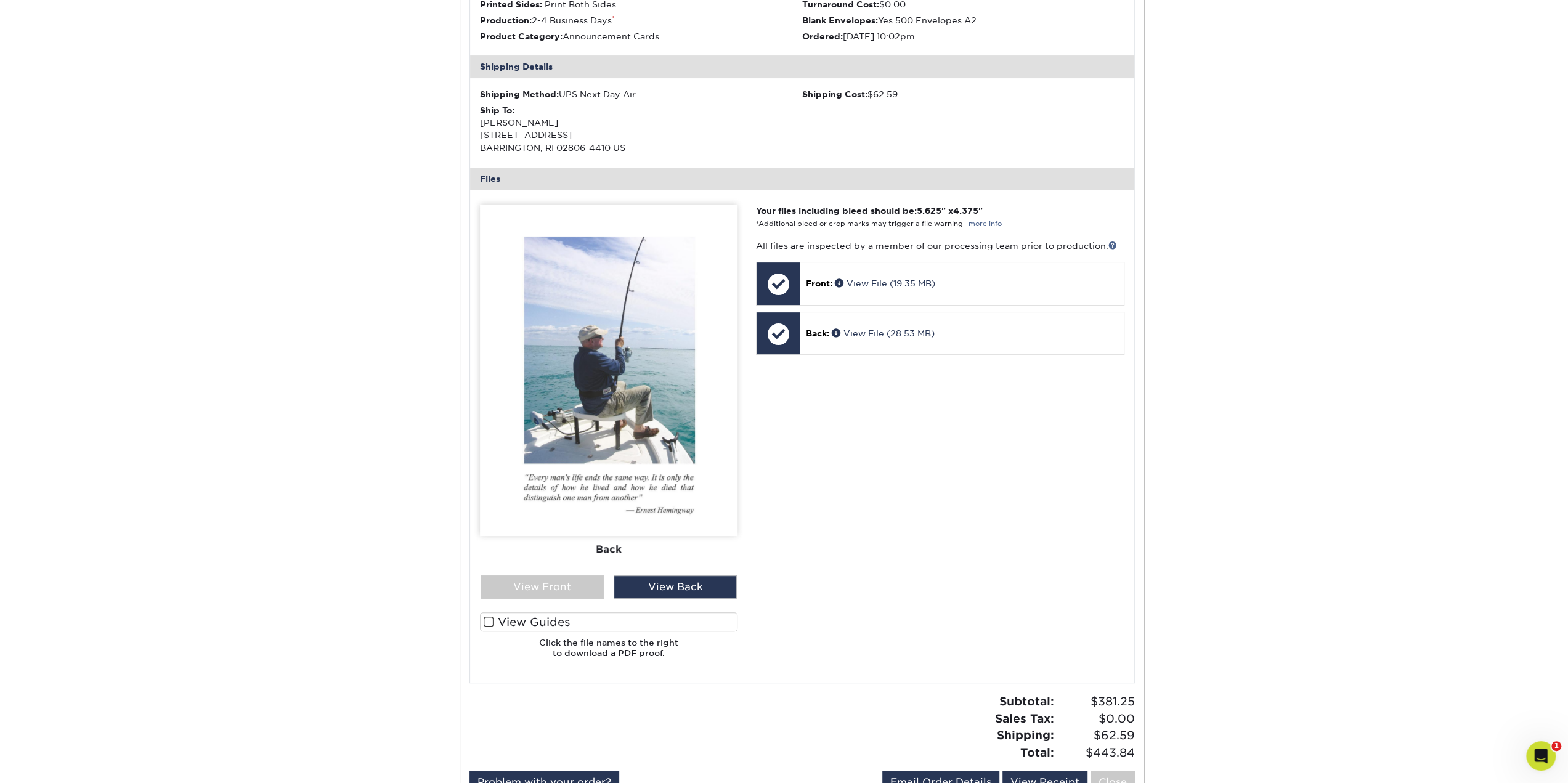
drag, startPoint x: 1392, startPoint y: 374, endPoint x: 1405, endPoint y: 487, distance: 113.7
